Goal: Register for event/course

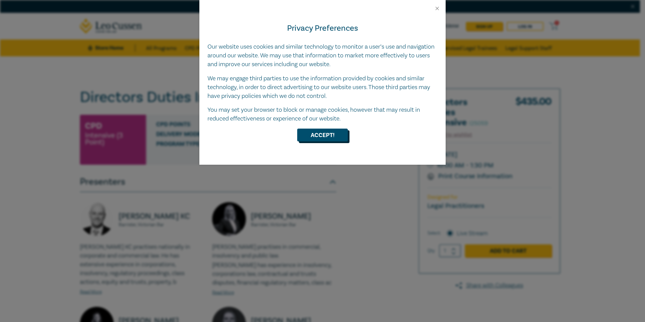
click at [311, 139] on button "Accept!" at bounding box center [322, 135] width 51 height 13
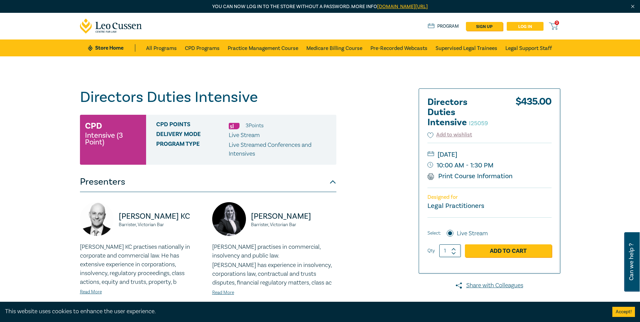
click at [535, 26] on link "Log in" at bounding box center [525, 26] width 37 height 9
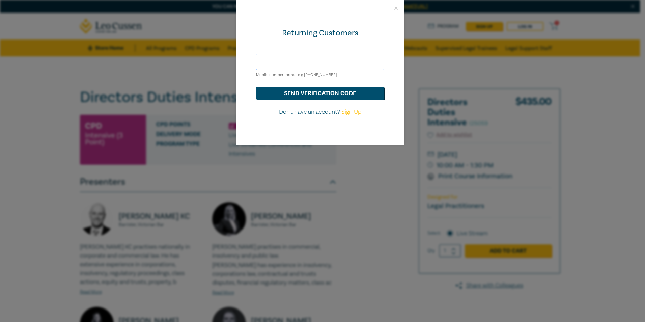
click at [296, 58] on input "text" at bounding box center [320, 62] width 128 height 16
click at [297, 59] on input "text" at bounding box center [320, 62] width 128 height 16
click at [294, 45] on div "Returning Customers Mobile number format e.g [PHONE_NUMBER] send verification c…" at bounding box center [320, 81] width 169 height 128
click at [270, 61] on input "text" at bounding box center [320, 62] width 128 height 16
type input "+"
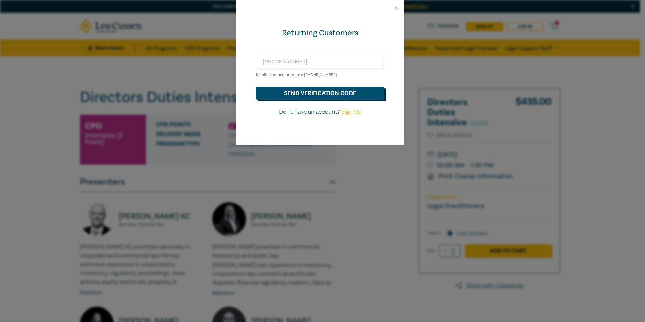
click at [309, 90] on button "send verification code" at bounding box center [320, 93] width 128 height 13
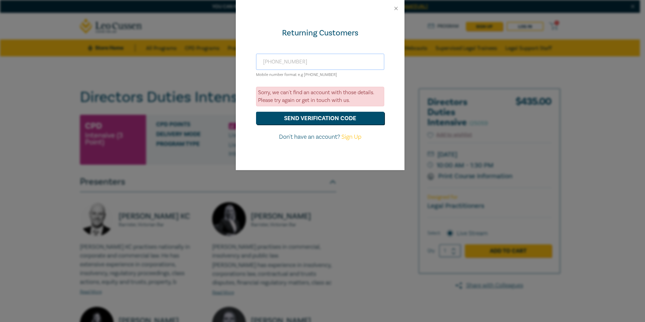
drag, startPoint x: 320, startPoint y: 64, endPoint x: 191, endPoint y: 65, distance: 128.3
click at [193, 65] on div "Returning Customers [PHONE_NUMBER] Mobile number format e.g [PHONE_NUMBER] Sorr…" at bounding box center [322, 161] width 645 height 322
click at [277, 63] on input "[PHONE_NUMBER]" at bounding box center [320, 62] width 128 height 16
type input "[PHONE_NUMBER]"
click at [256, 112] on button "send verification code" at bounding box center [320, 118] width 128 height 13
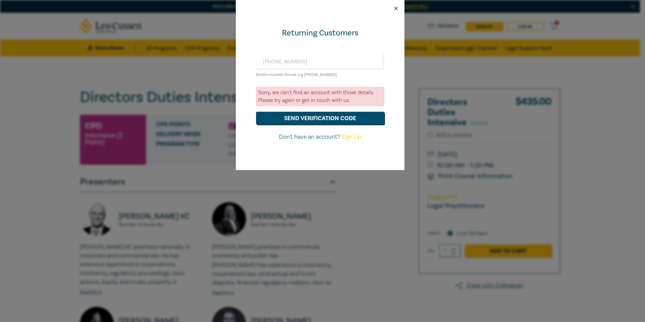
click at [397, 7] on button "Close" at bounding box center [396, 8] width 6 height 6
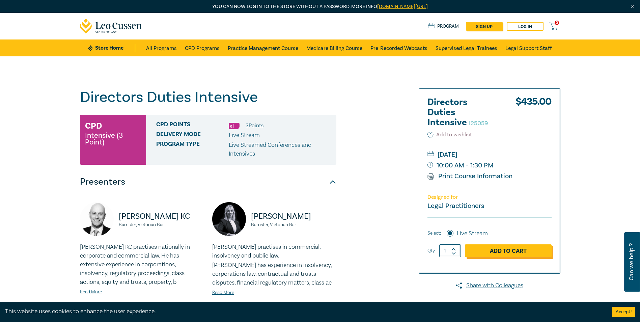
click at [503, 254] on link "Add to Cart" at bounding box center [508, 250] width 87 height 13
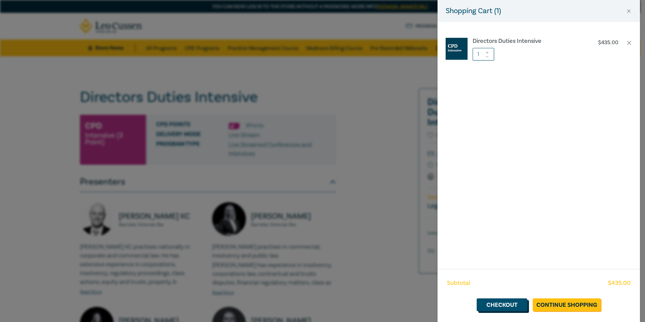
click at [496, 302] on link "Checkout" at bounding box center [502, 304] width 51 height 13
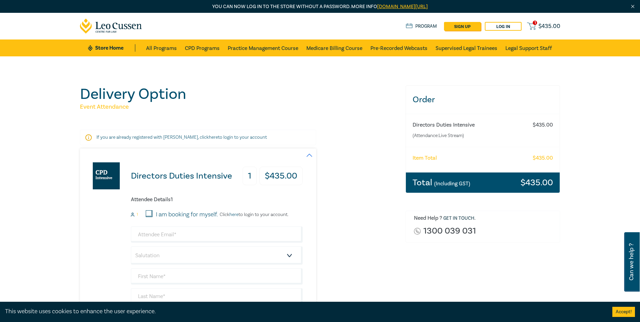
click at [178, 225] on form "1 I am booking for myself. Click here to login to your account. Salutation Mr. …" at bounding box center [217, 287] width 172 height 154
click at [171, 235] on input "email" at bounding box center [217, 234] width 172 height 16
type input "[EMAIL_ADDRESS][DOMAIN_NAME]"
drag, startPoint x: 175, startPoint y: 287, endPoint x: 173, endPoint y: 278, distance: 8.7
click at [175, 285] on div "[EMAIL_ADDRESS][DOMAIN_NAME] Salutation Mr. Mrs. Ms. Miss Dr. Prof. Other +61 +…" at bounding box center [217, 295] width 172 height 138
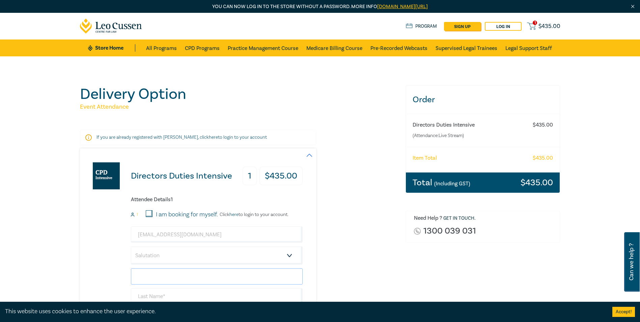
click at [173, 277] on input "text" at bounding box center [217, 276] width 172 height 16
type input "b"
type input "Briony"
type input "[PERSON_NAME]"
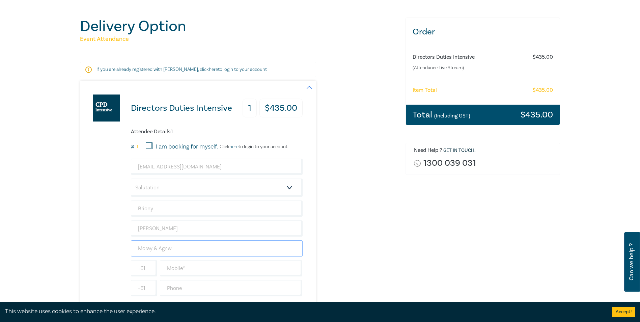
scroll to position [70, 0]
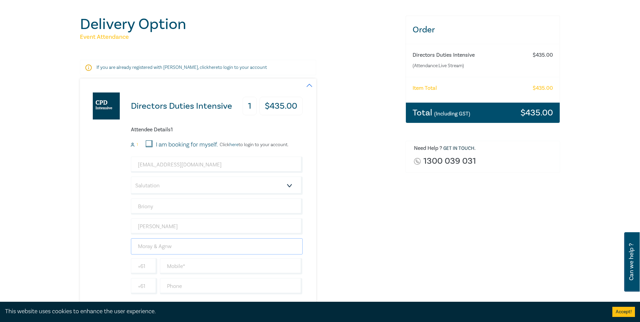
click at [168, 248] on input "Moray & Agnw" at bounding box center [217, 246] width 172 height 16
type input "Moray & [PERSON_NAME]"
click at [191, 269] on input "text" at bounding box center [231, 266] width 143 height 16
type input "0434606592"
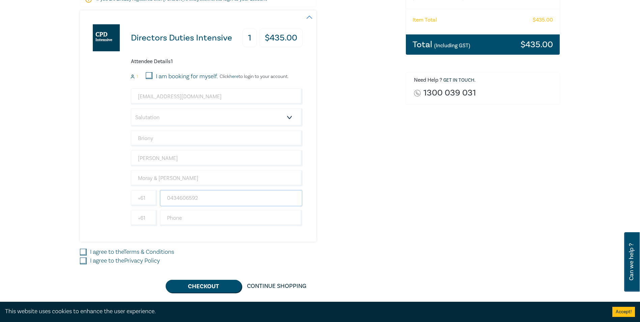
scroll to position [171, 0]
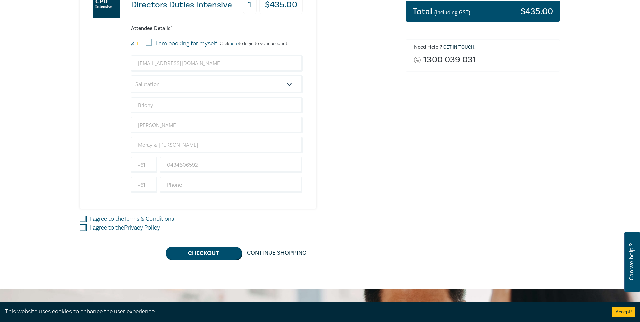
click at [85, 217] on input "I agree to the Terms & Conditions" at bounding box center [83, 219] width 7 height 7
checkbox input "true"
click at [84, 227] on input "I agree to the Privacy Policy" at bounding box center [83, 227] width 7 height 7
checkbox input "true"
click at [209, 254] on button "Checkout" at bounding box center [204, 253] width 76 height 13
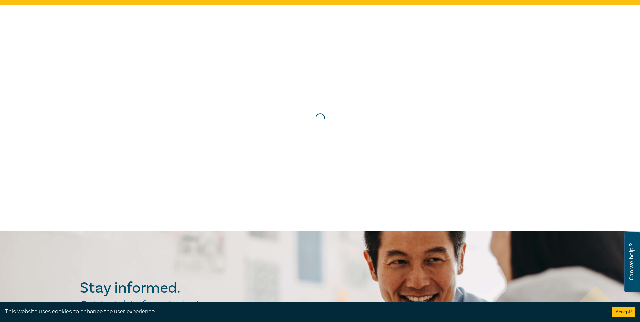
scroll to position [0, 0]
